Goal: Task Accomplishment & Management: Manage account settings

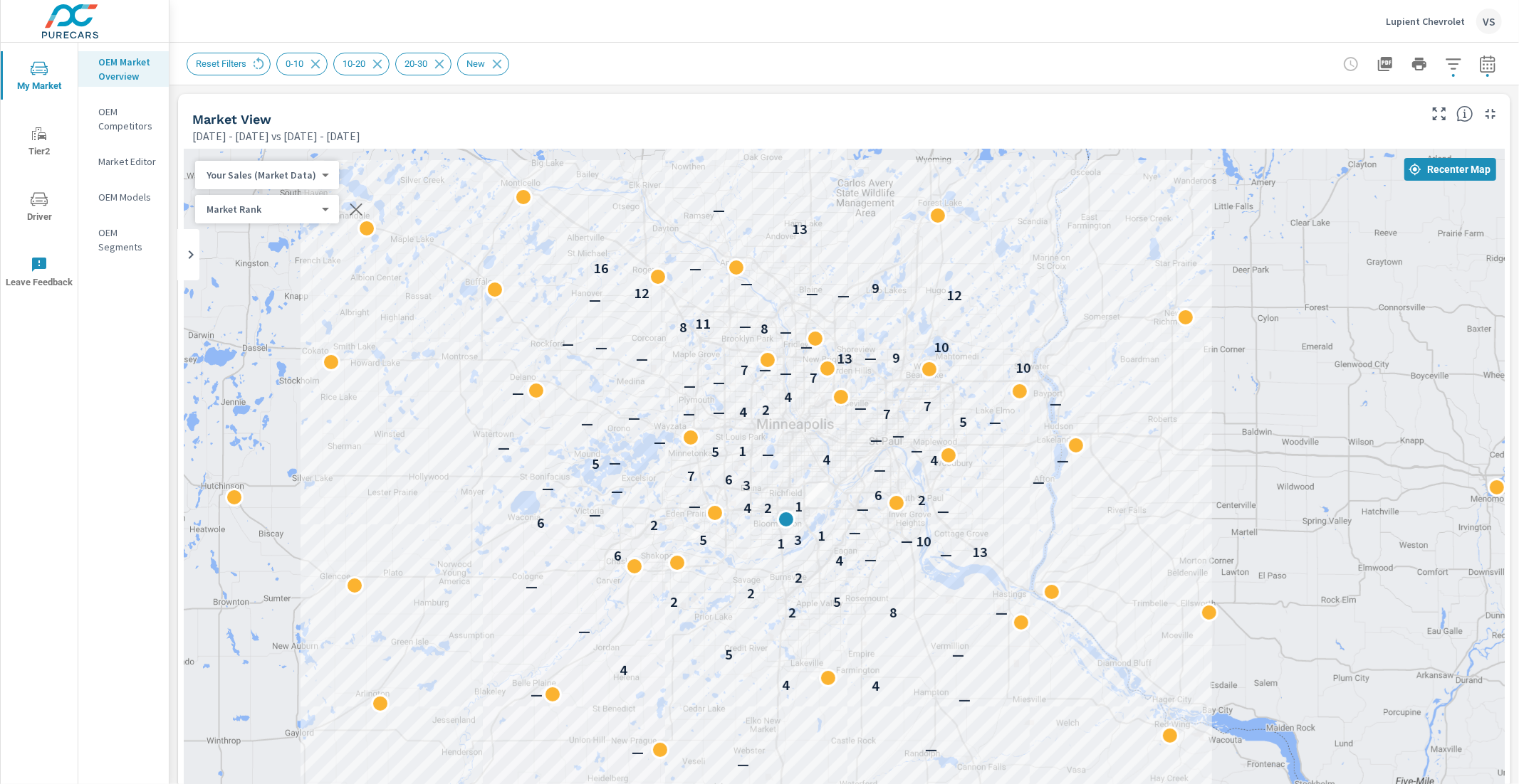
scroll to position [1, 0]
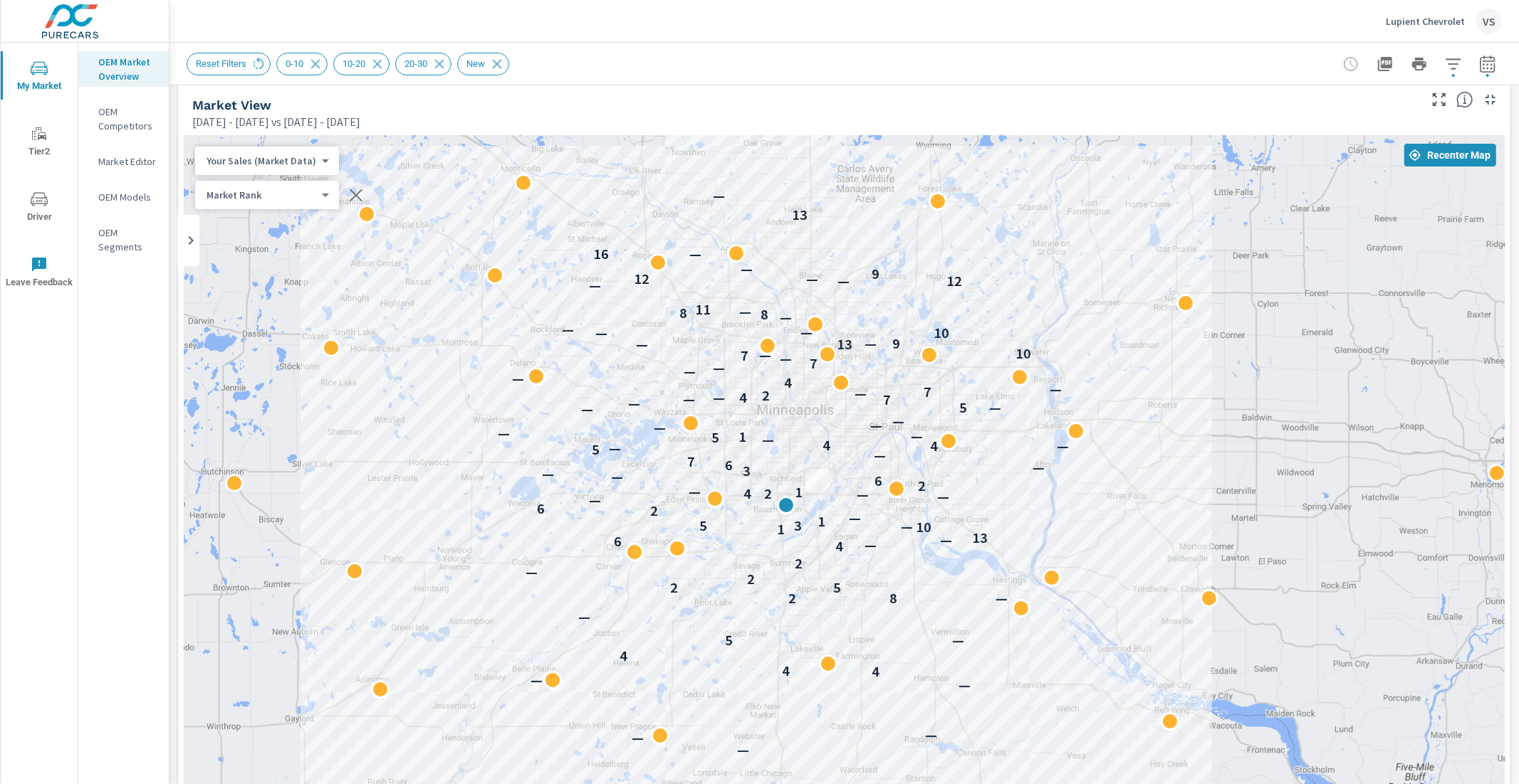
click at [1402, 23] on p "Lupient Chevrolet" at bounding box center [1425, 21] width 79 height 12
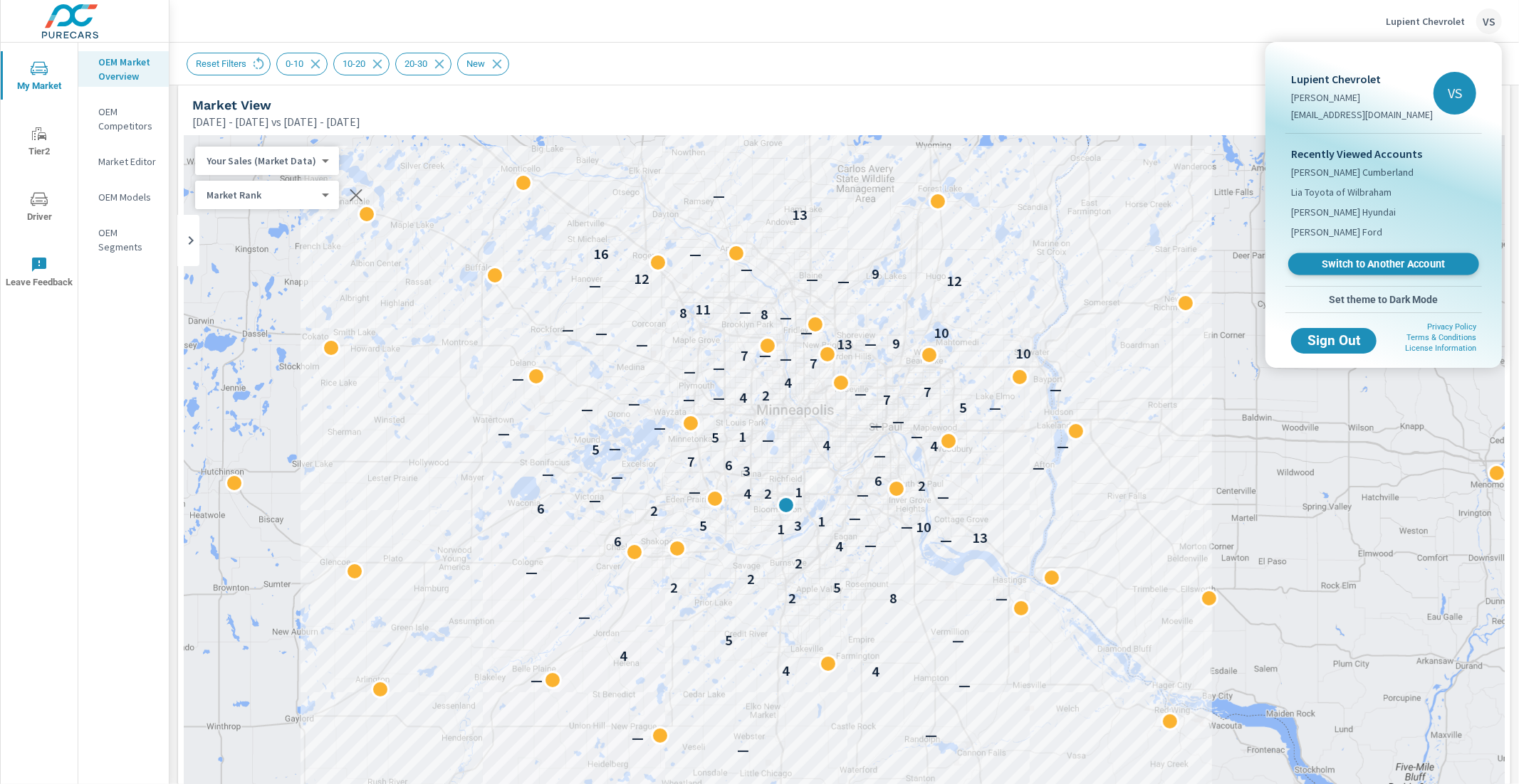
click at [1328, 261] on span "Switch to Another Account" at bounding box center [1383, 263] width 175 height 13
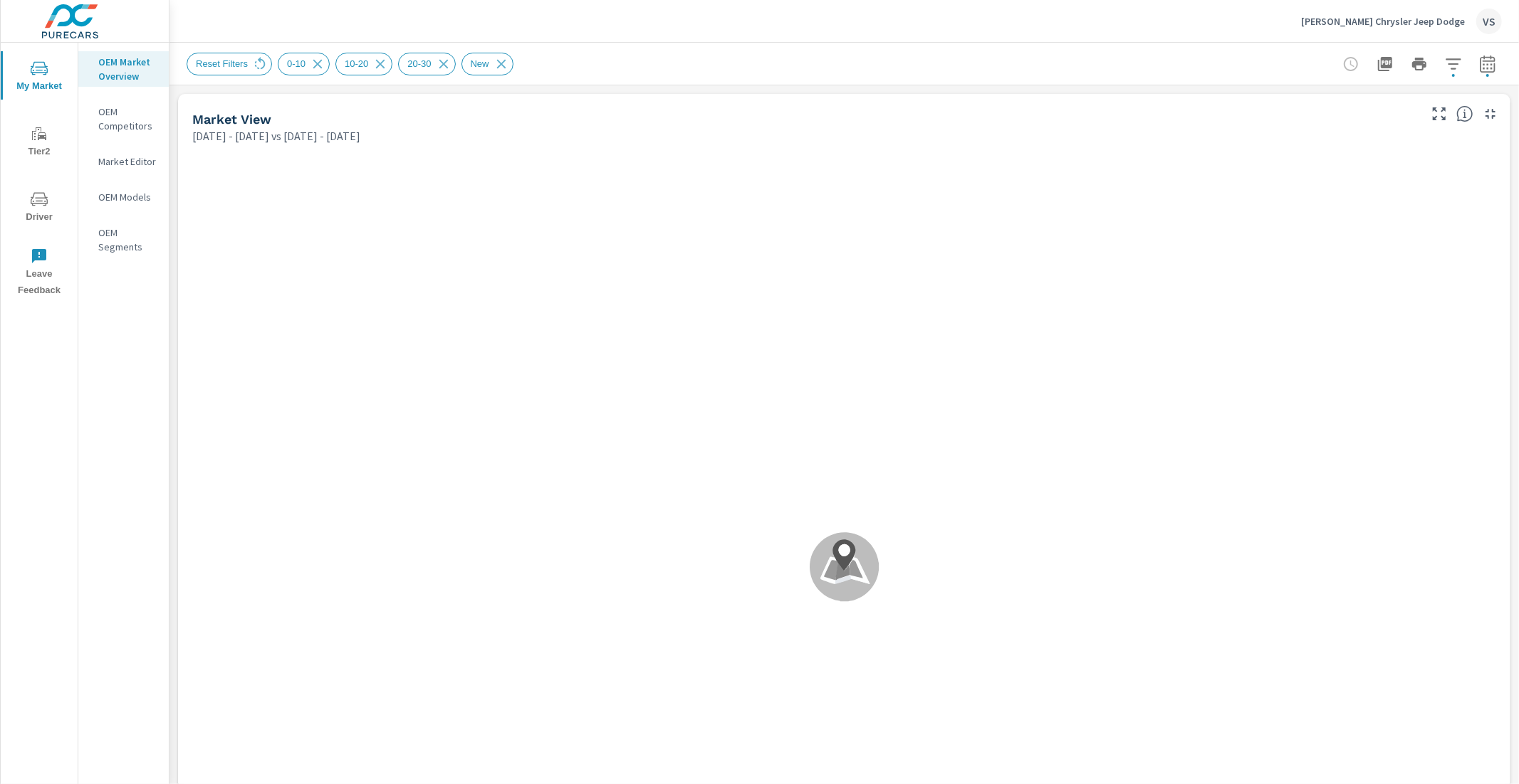
scroll to position [1, 0]
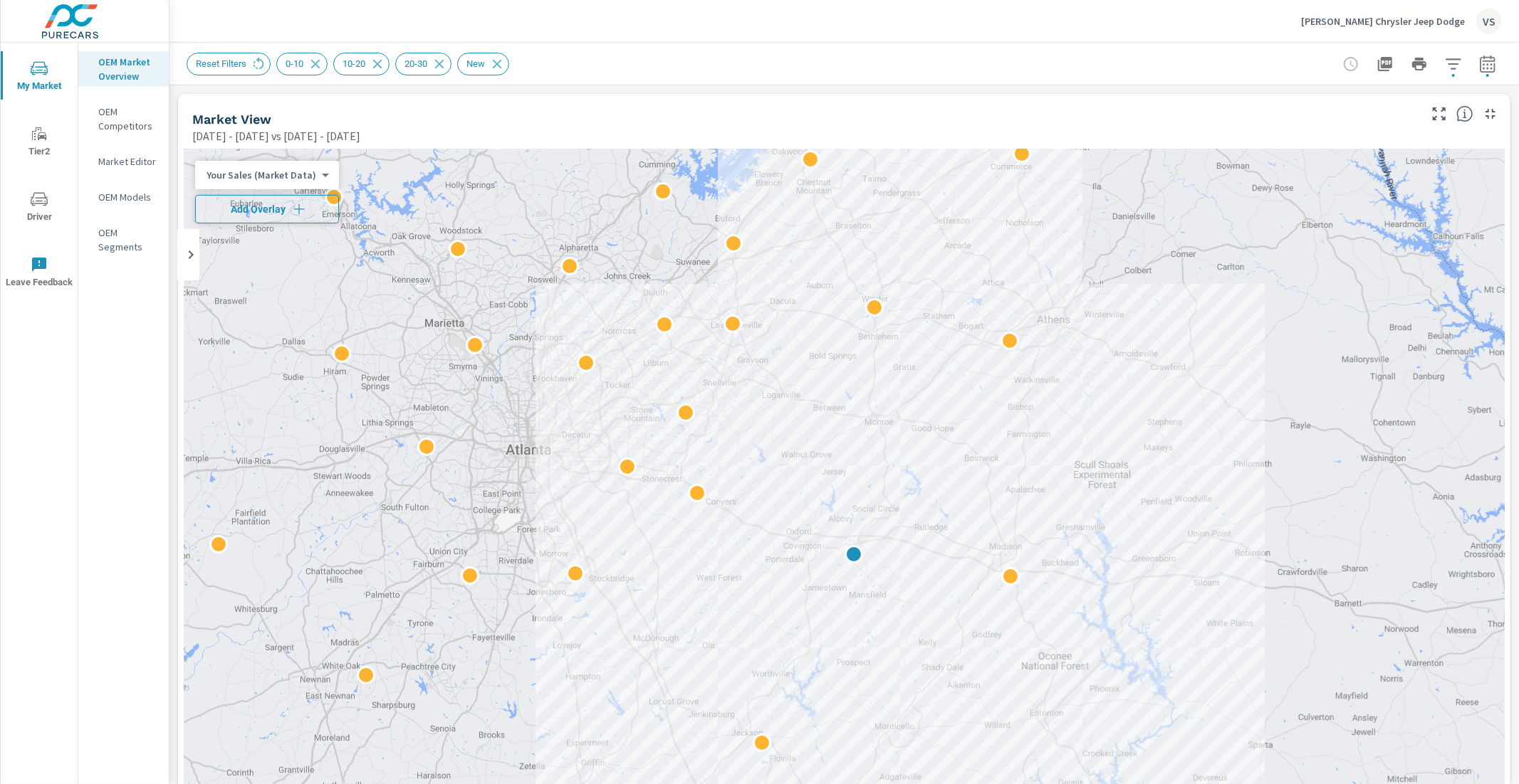
click at [278, 206] on span "Add Overlay" at bounding box center [266, 209] width 131 height 14
click at [243, 67] on span "Reset Filters" at bounding box center [221, 64] width 68 height 11
click at [232, 63] on span "Reset Filters" at bounding box center [221, 64] width 68 height 11
